Goal: Transaction & Acquisition: Book appointment/travel/reservation

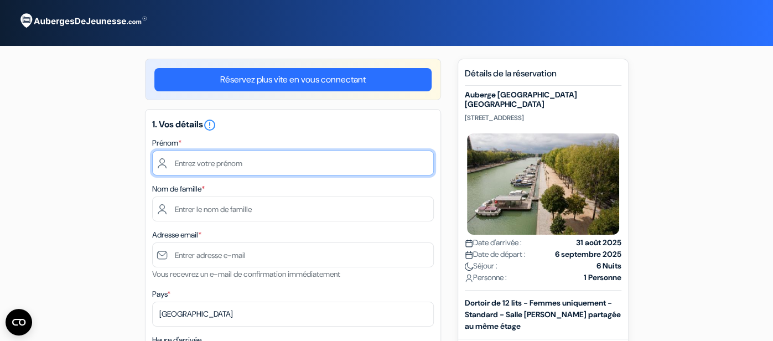
click at [402, 165] on input "text" at bounding box center [293, 162] width 282 height 25
type input "Diala"
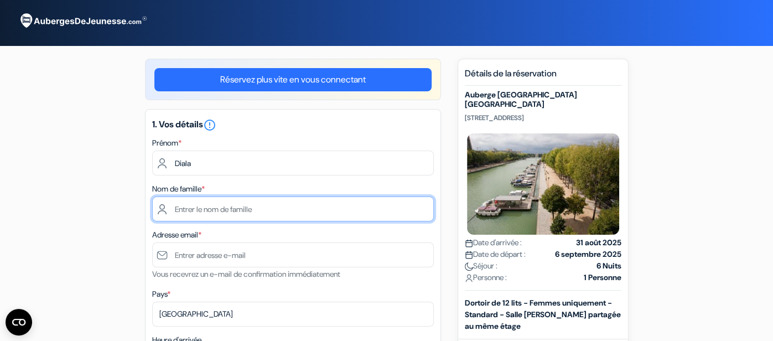
type input "[PERSON_NAME]"
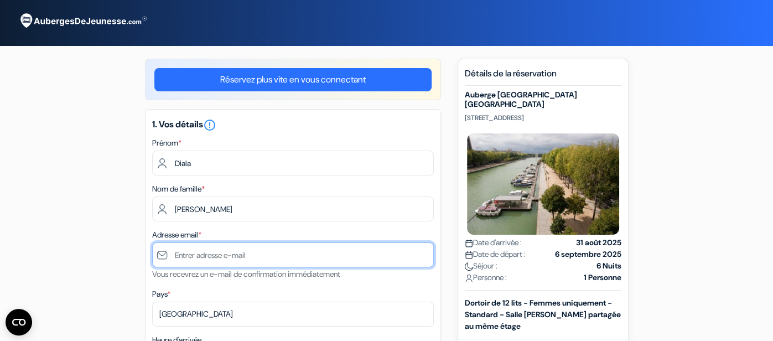
type input "[EMAIL_ADDRESS][DOMAIN_NAME]"
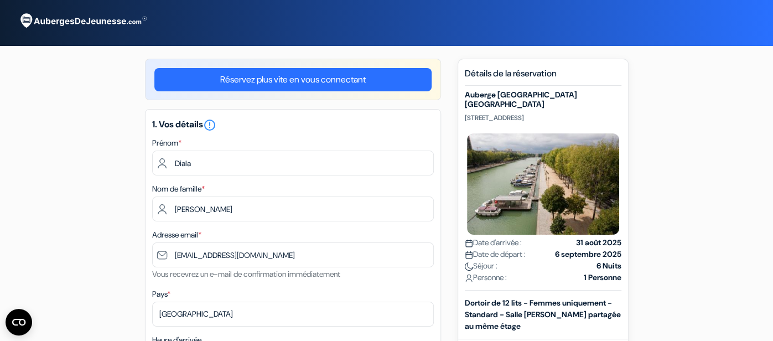
type input "[PHONE_NUMBER]"
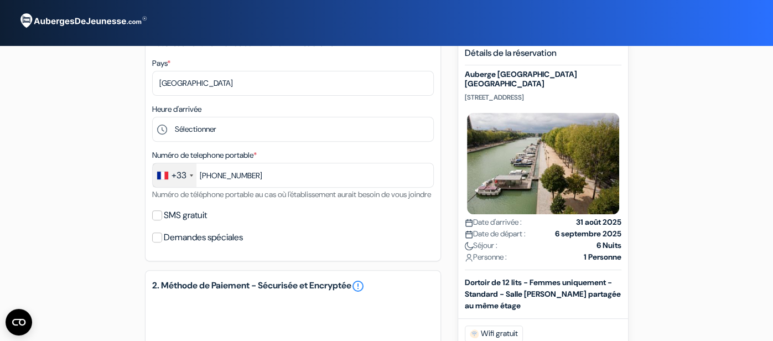
scroll to position [232, 0]
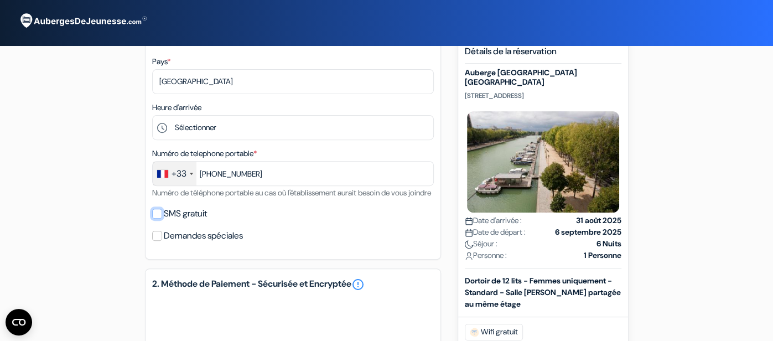
click at [154, 218] on input "SMS gratuit" at bounding box center [157, 214] width 10 height 10
checkbox input "true"
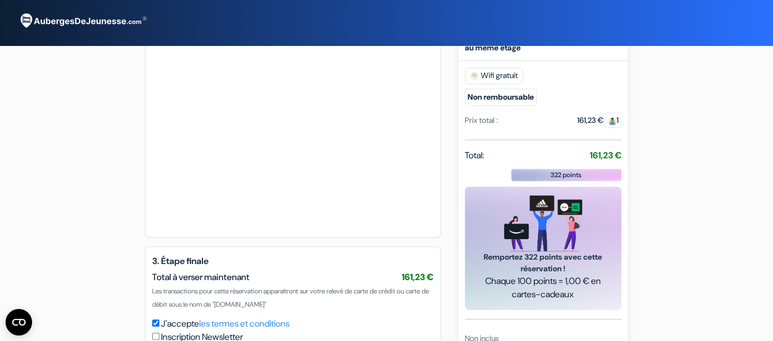
scroll to position [623, 0]
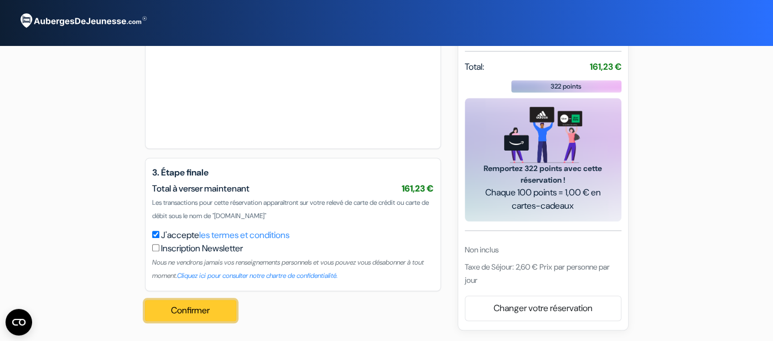
click at [173, 314] on button "Confirmer Loading..." at bounding box center [191, 310] width 92 height 21
